Goal: Transaction & Acquisition: Purchase product/service

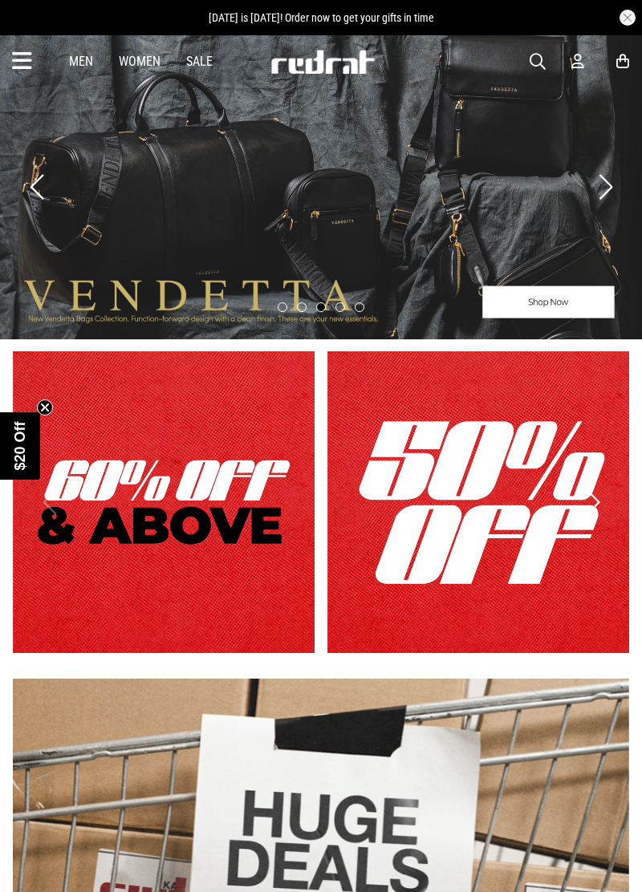
click at [531, 54] on span "button" at bounding box center [538, 61] width 16 height 19
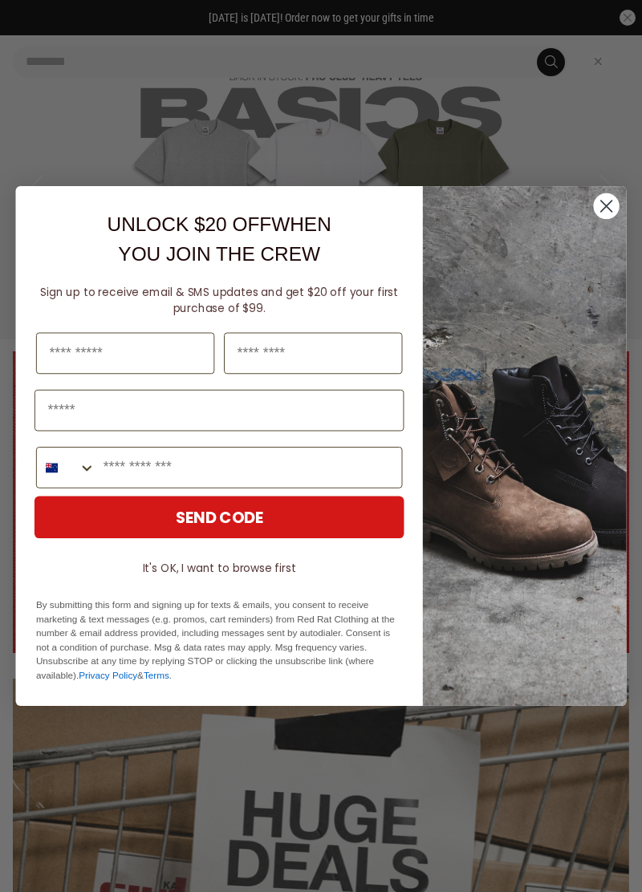
type input "********"
click at [610, 211] on circle "Close dialog" at bounding box center [606, 206] width 26 height 26
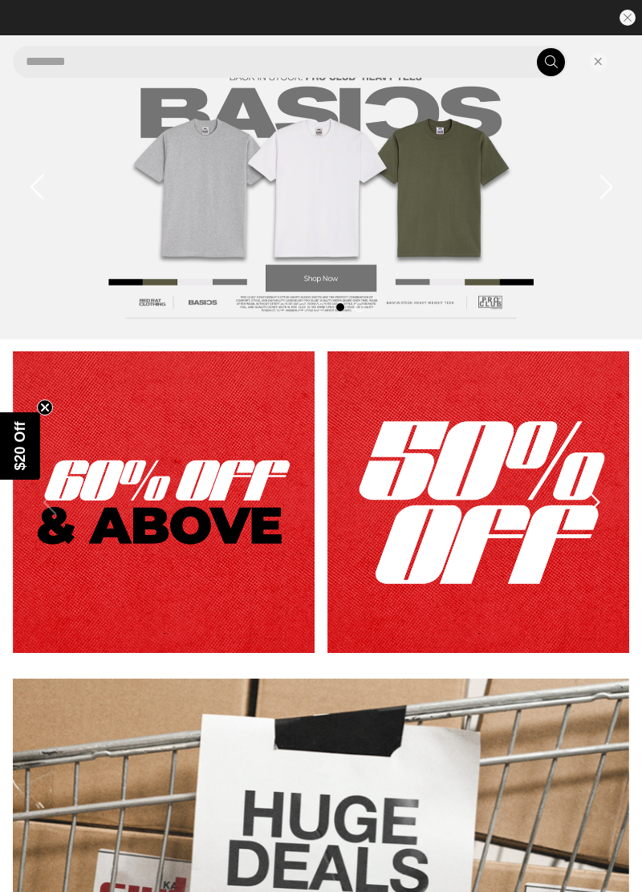
click at [552, 64] on span "submit" at bounding box center [551, 62] width 13 height 15
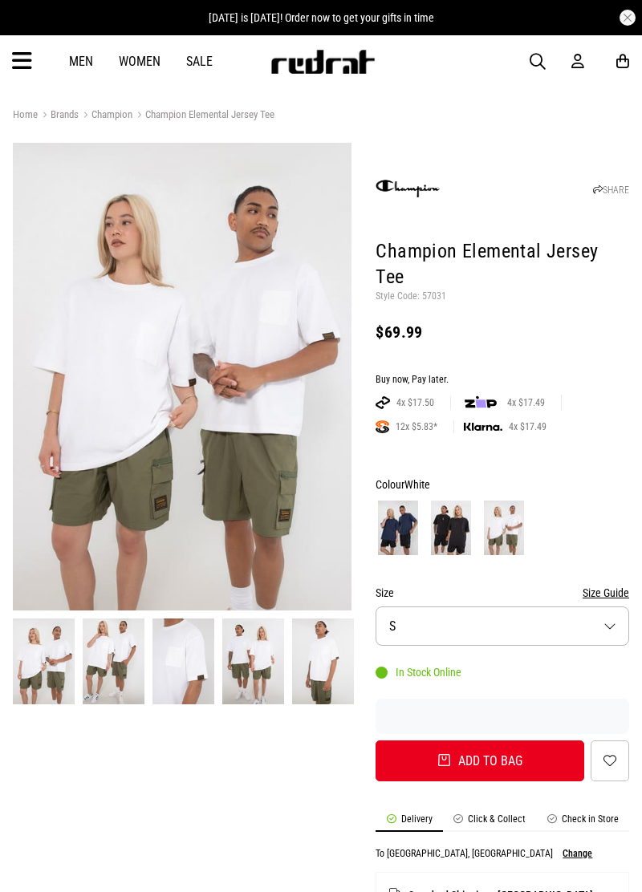
click at [112, 652] on img at bounding box center [114, 662] width 62 height 86
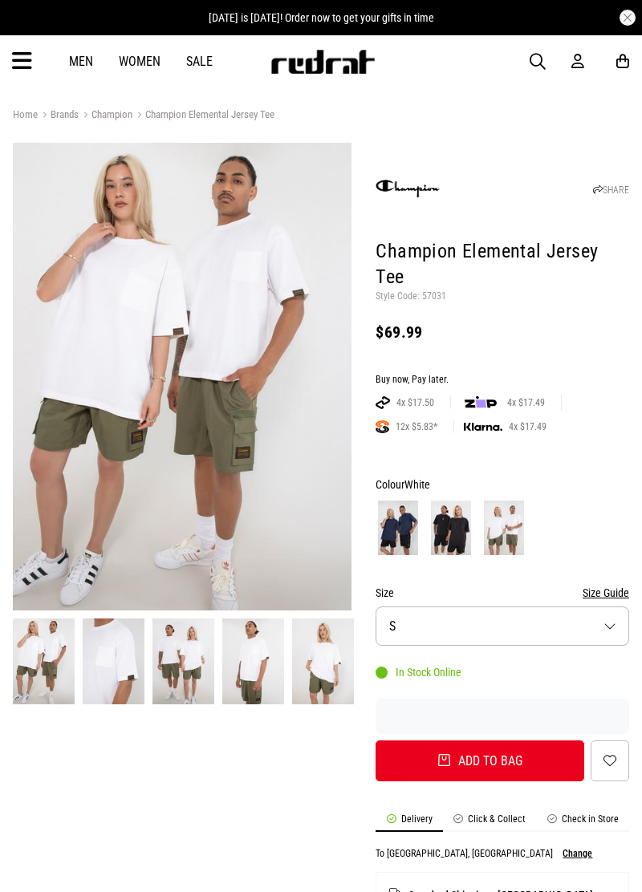
click at [145, 661] on link at bounding box center [114, 662] width 70 height 86
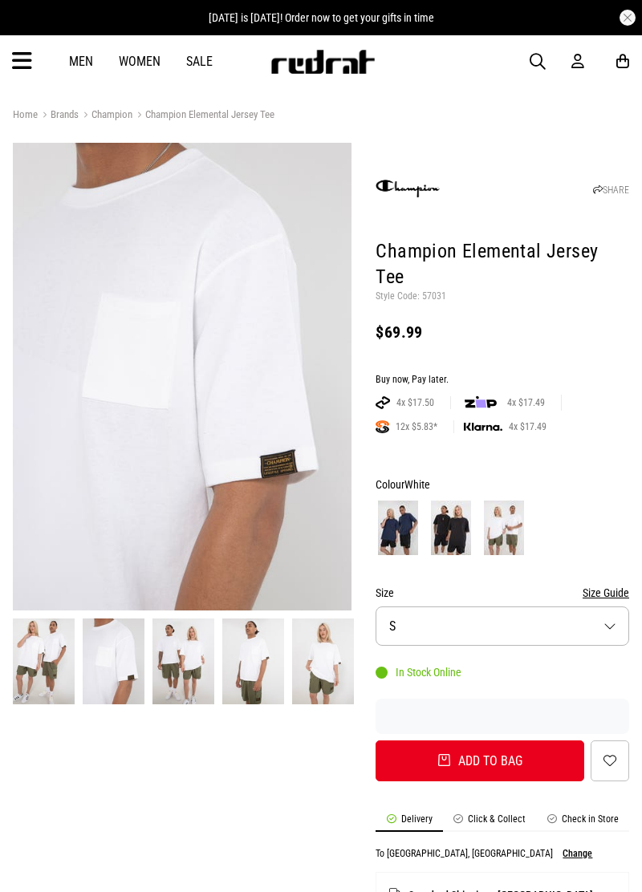
click at [183, 655] on img at bounding box center [183, 662] width 62 height 86
